Goal: Transaction & Acquisition: Purchase product/service

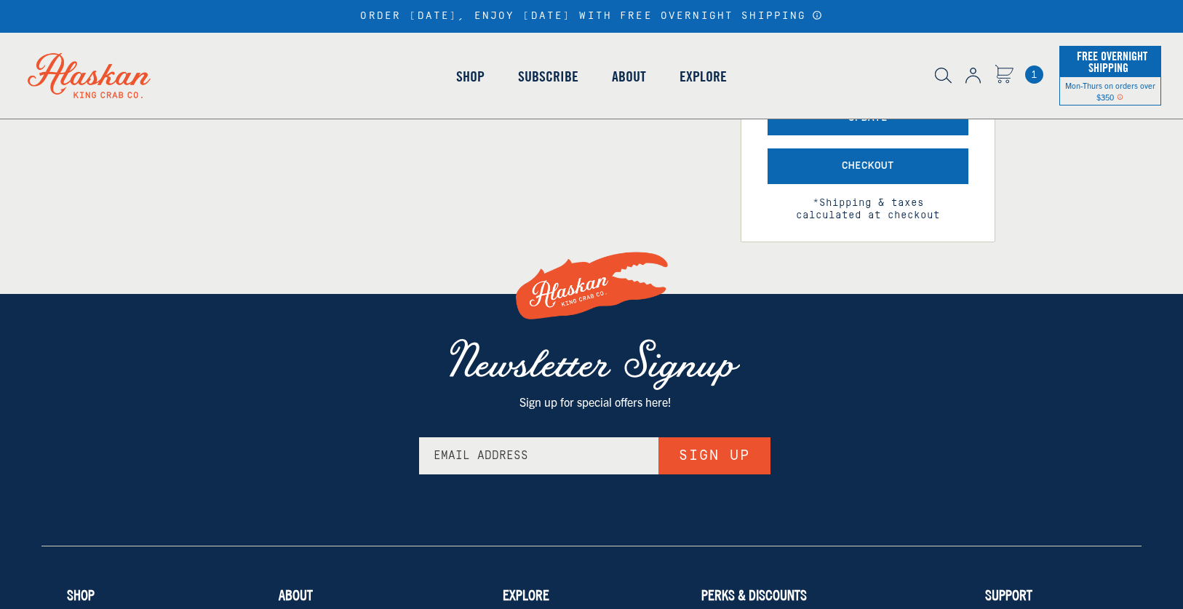
scroll to position [436, 0]
select select "40826594656335"
select select "40826736836687"
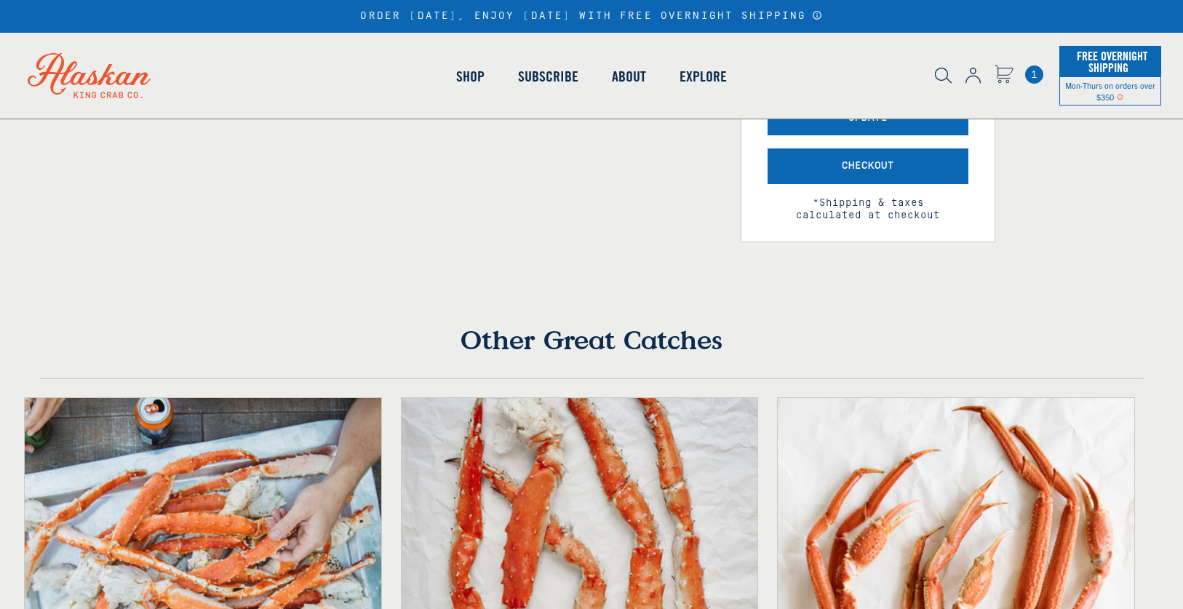
scroll to position [0, 0]
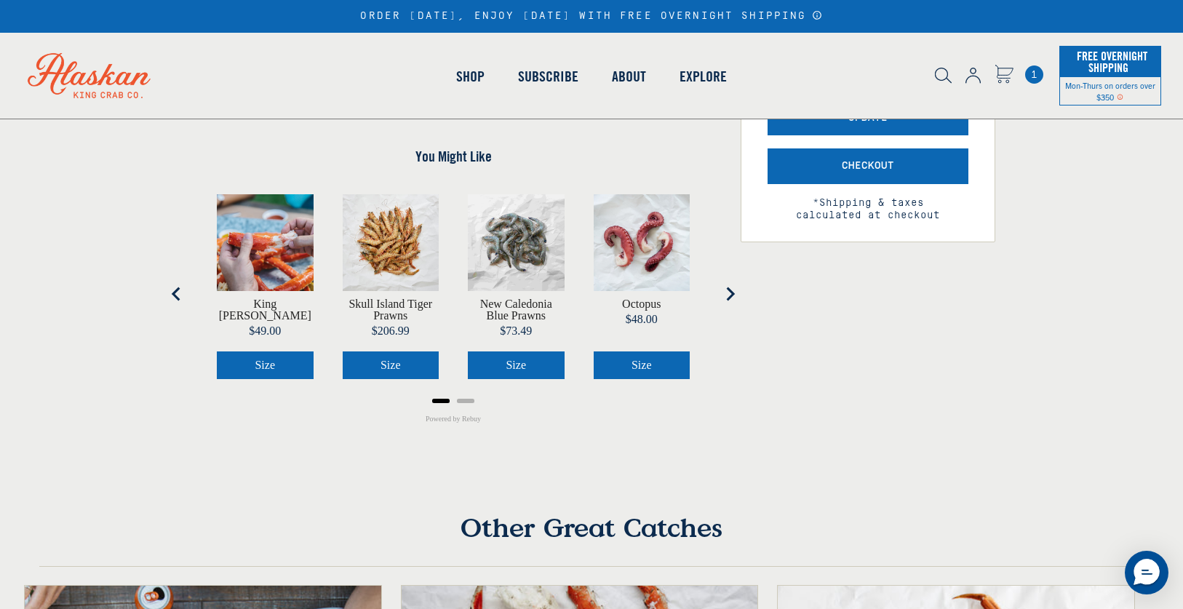
click at [276, 248] on img "product" at bounding box center [265, 242] width 97 height 97
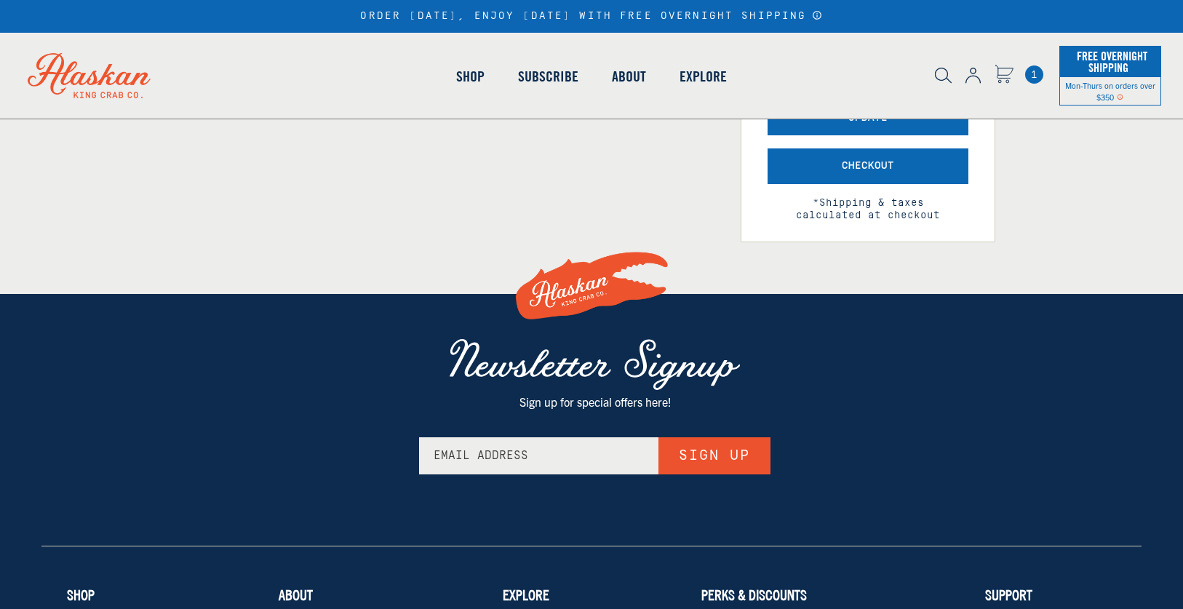
select select "40826594656335"
select select "40826736836687"
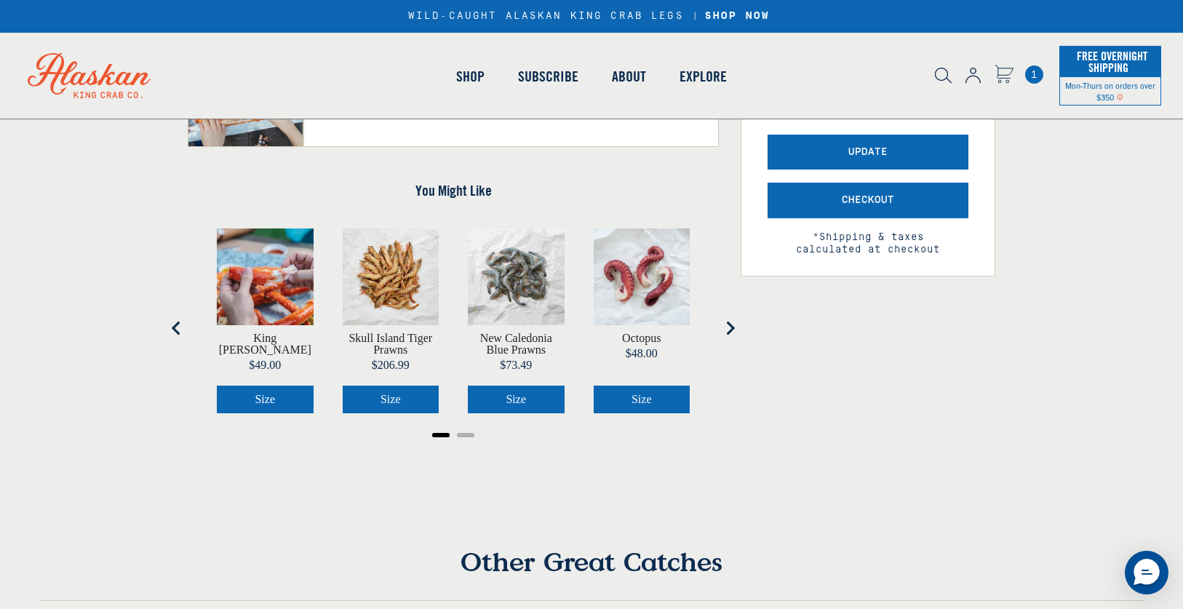
scroll to position [436, 0]
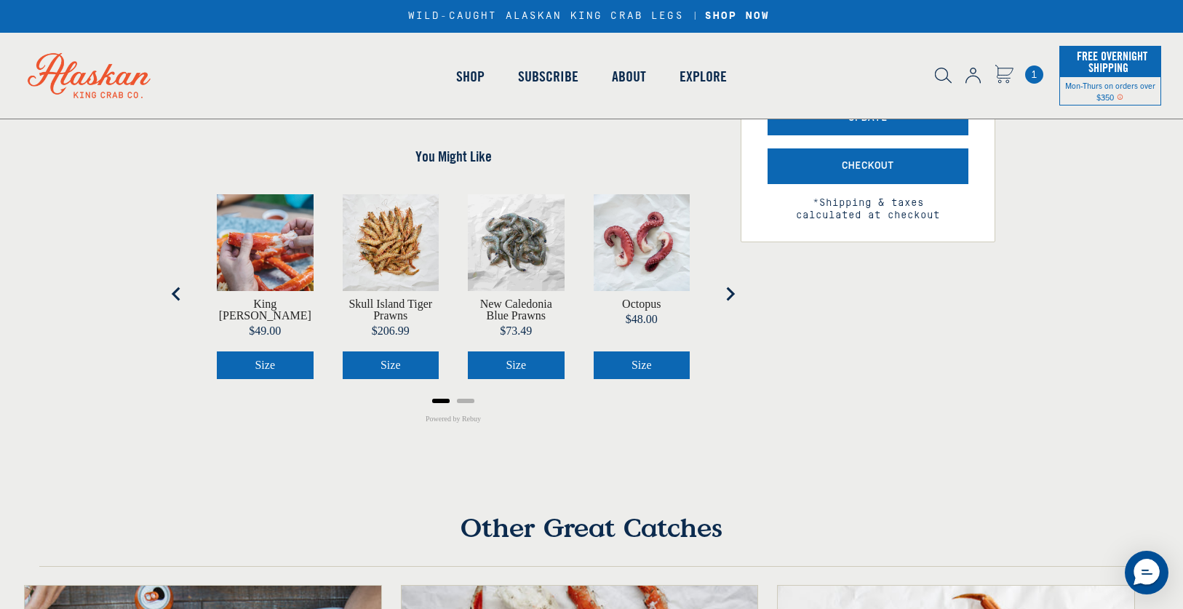
click at [273, 367] on span "Size" at bounding box center [265, 365] width 20 height 12
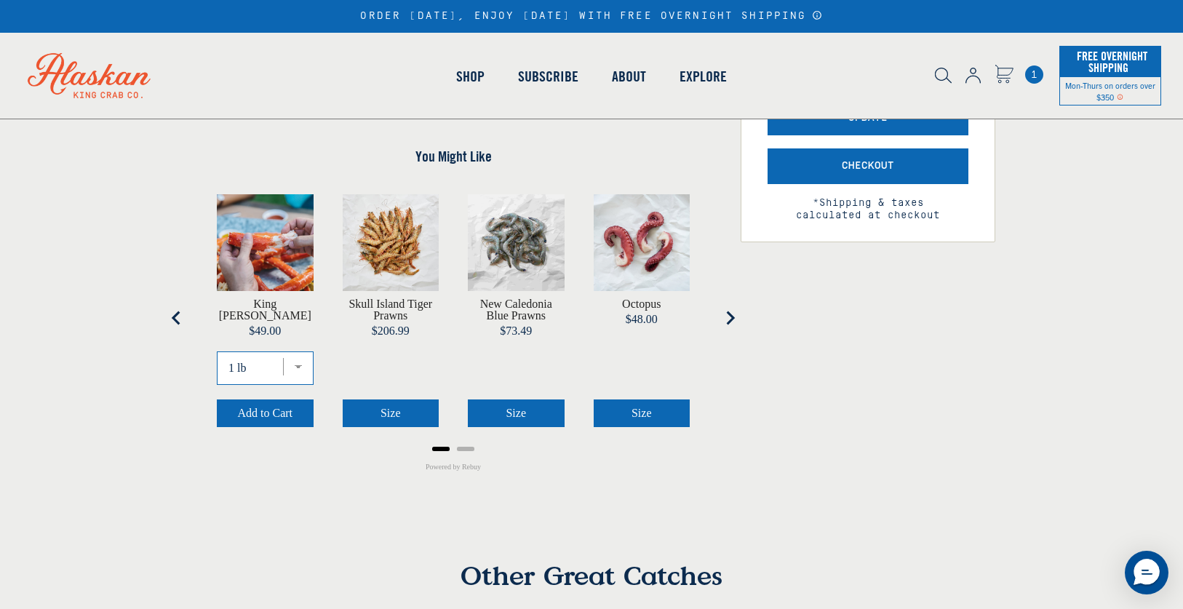
click at [298, 356] on select "1 lb 2 lbs 3 lbs 4 lbs" at bounding box center [265, 367] width 97 height 33
select select "40828839559247"
click at [217, 351] on select "1 lb 2 lbs 3 lbs 4 lbs" at bounding box center [265, 367] width 97 height 33
click at [280, 407] on span "Add to Cart" at bounding box center [264, 413] width 55 height 12
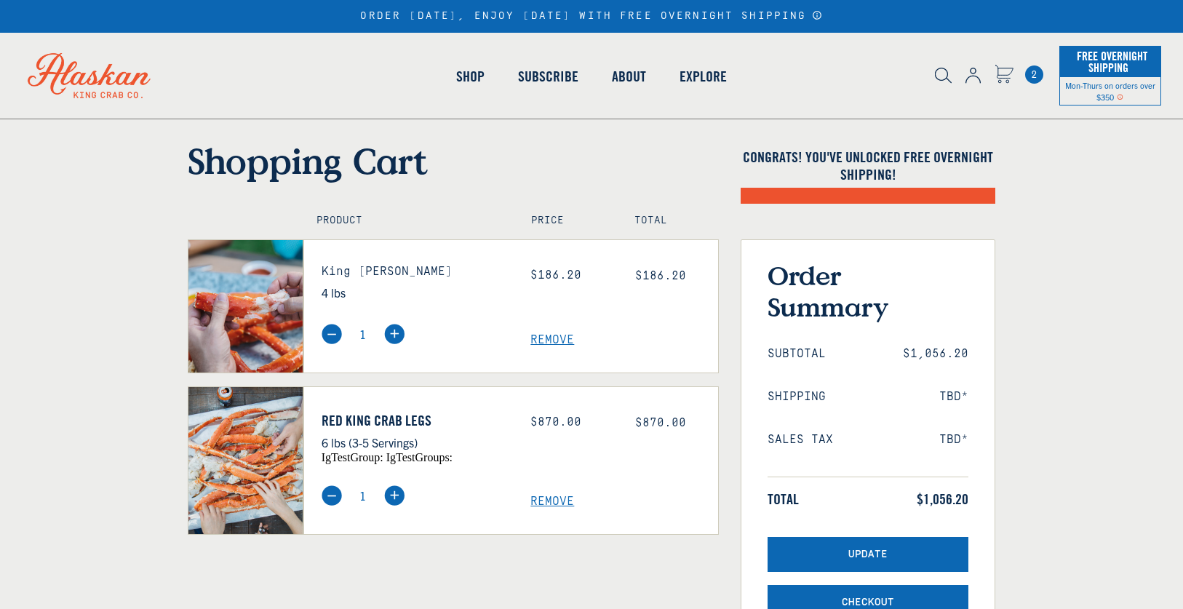
select select "40826594656335"
select select "40826736836687"
click at [332, 495] on img at bounding box center [332, 495] width 20 height 20
click at [545, 497] on span "Remove" at bounding box center [624, 502] width 188 height 14
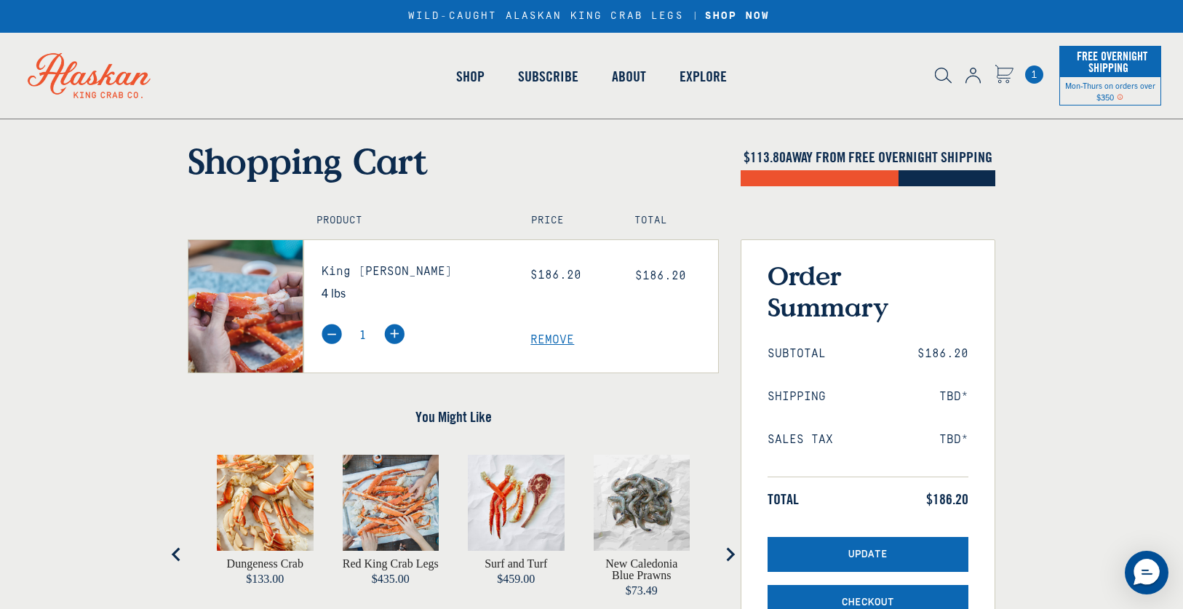
click at [549, 340] on span "Remove" at bounding box center [624, 340] width 188 height 14
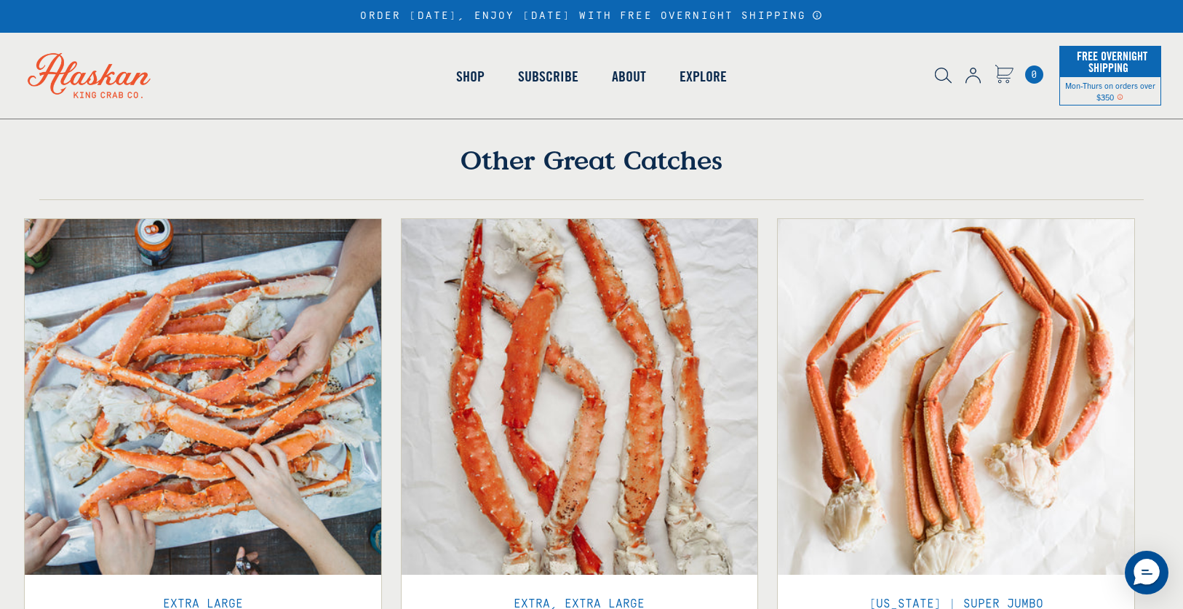
scroll to position [436, 0]
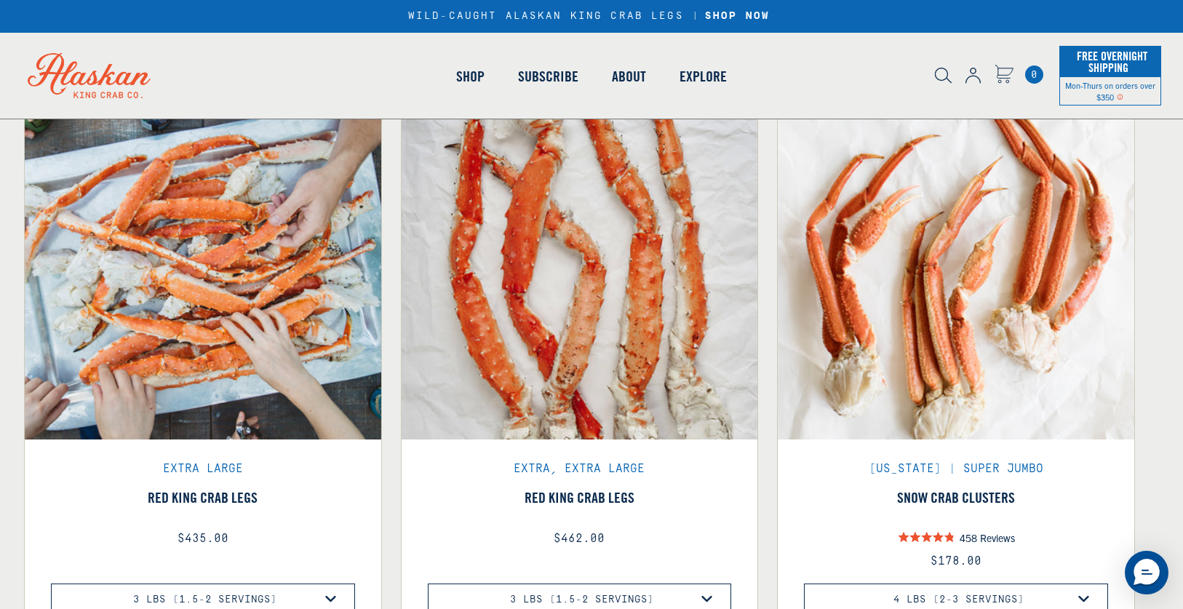
click at [581, 468] on div "Extra, Extra Large" at bounding box center [579, 469] width 313 height 12
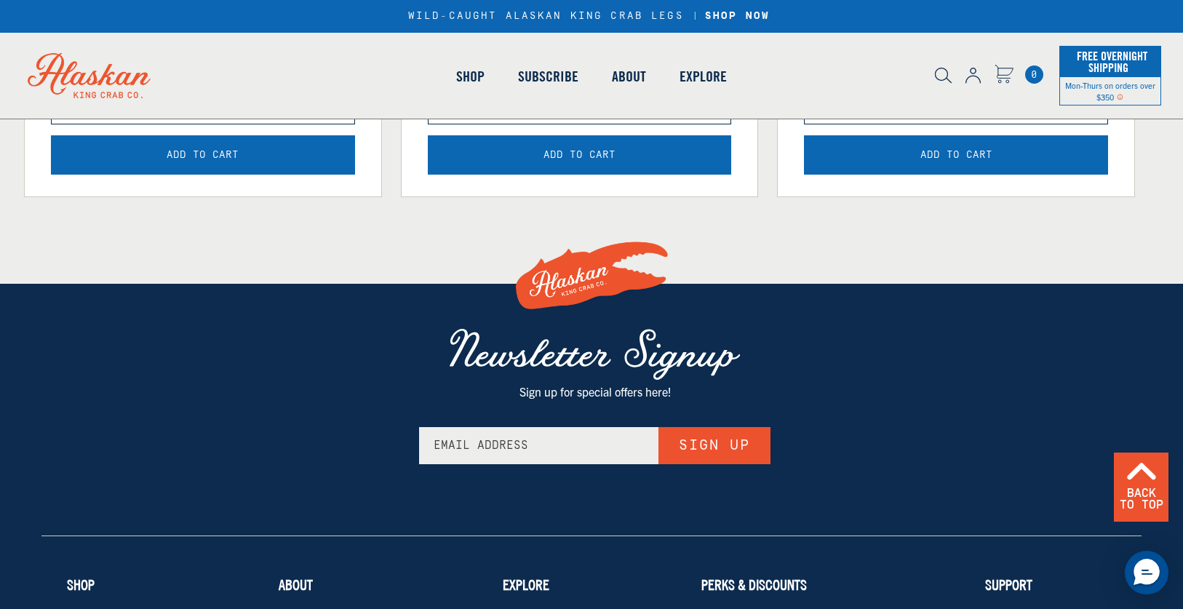
scroll to position [655, 0]
